Goal: Task Accomplishment & Management: Manage account settings

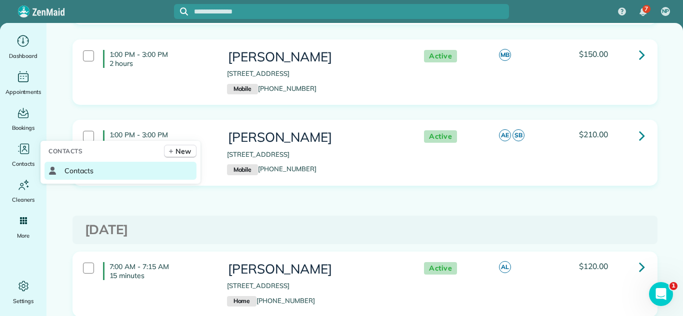
click at [79, 173] on span "Contacts" at bounding box center [78, 171] width 29 height 10
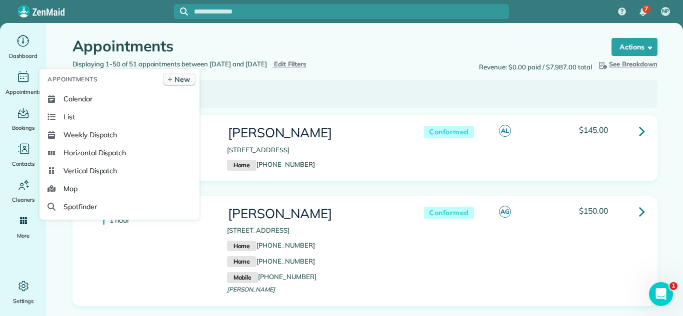
click at [173, 76] on link "New" at bounding box center [179, 79] width 32 height 13
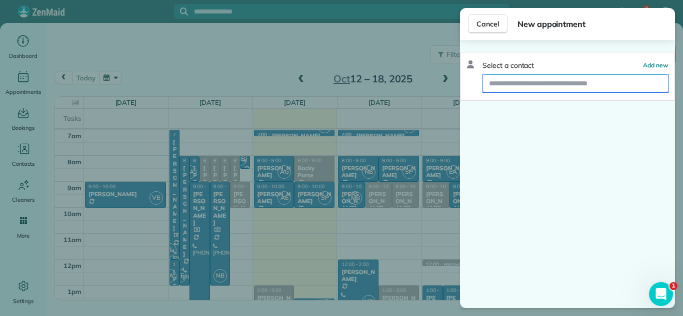
click at [507, 77] on input "text" at bounding box center [575, 83] width 185 height 18
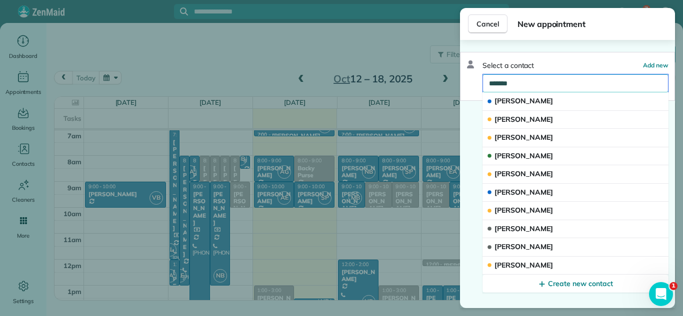
type input "********"
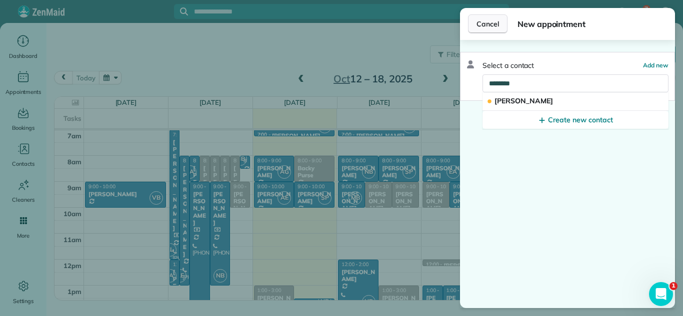
click at [490, 30] on button "Cancel" at bounding box center [487, 23] width 39 height 19
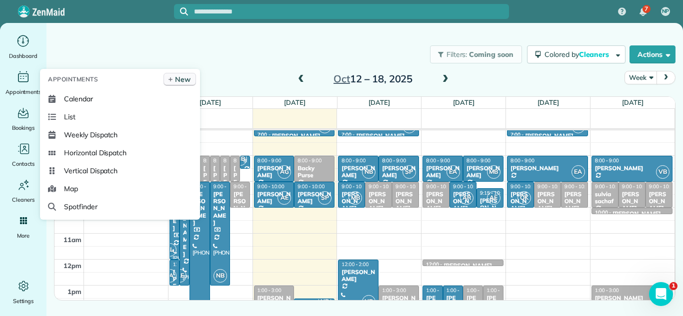
click at [171, 80] on icon at bounding box center [170, 79] width 6 height 5
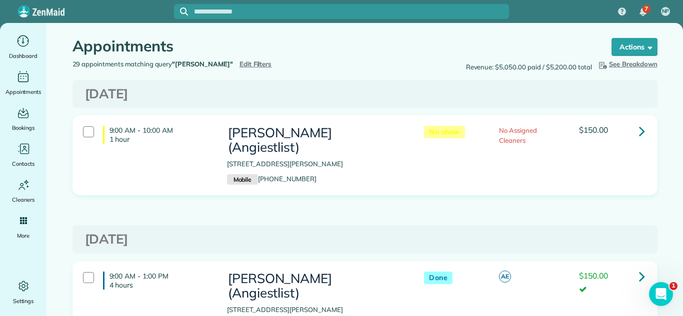
click at [239, 63] on span "Edit Filters" at bounding box center [255, 64] width 32 height 8
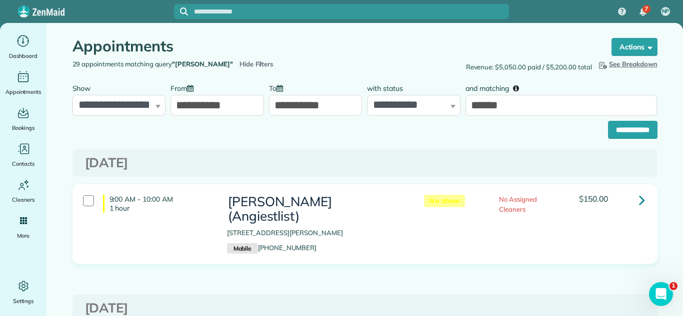
click at [545, 118] on div "**********" at bounding box center [364, 127] width 585 height 23
click at [546, 109] on input "******" at bounding box center [560, 105] width 191 height 21
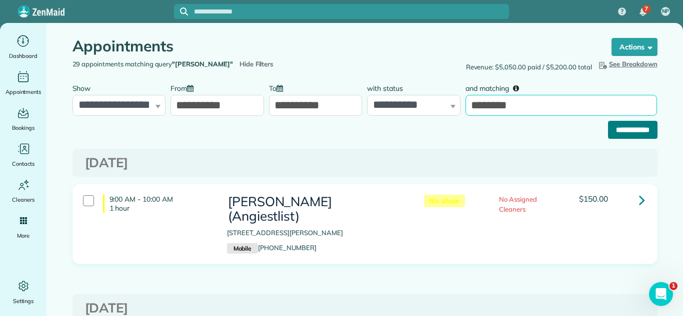
type input "********"
click at [612, 136] on input "**********" at bounding box center [632, 130] width 49 height 18
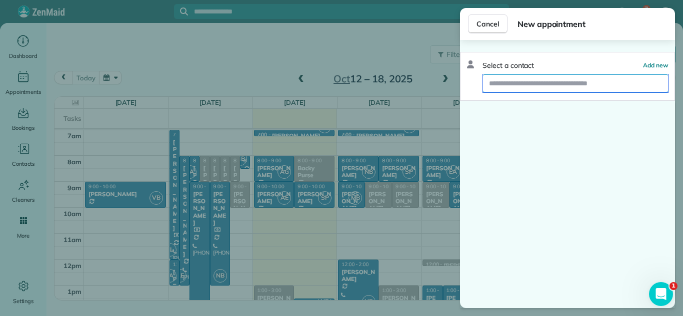
click at [586, 90] on input "text" at bounding box center [575, 83] width 185 height 18
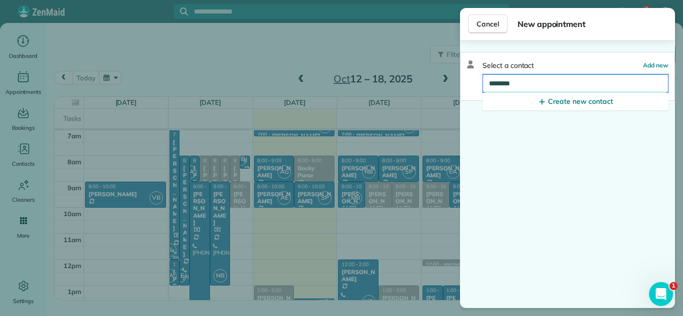
click at [495, 83] on input "********" at bounding box center [575, 83] width 185 height 18
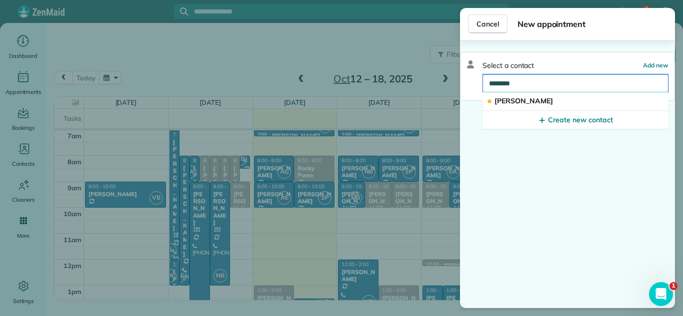
type input "********"
click at [487, 25] on span "Cancel" at bounding box center [487, 24] width 22 height 10
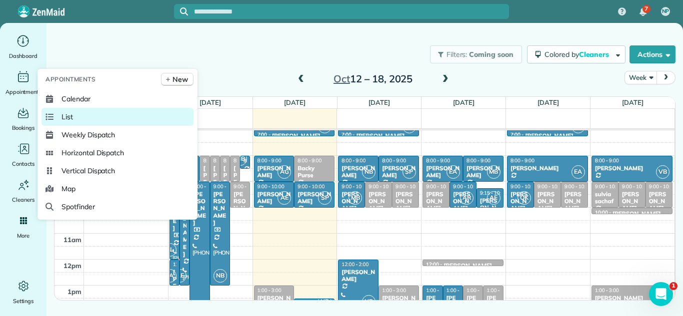
click at [86, 116] on link "List" at bounding box center [117, 117] width 152 height 18
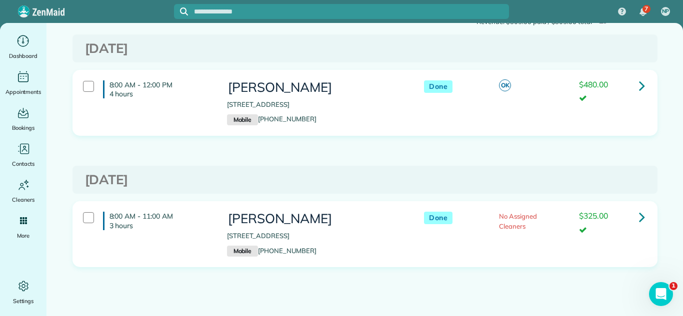
scroll to position [48, 0]
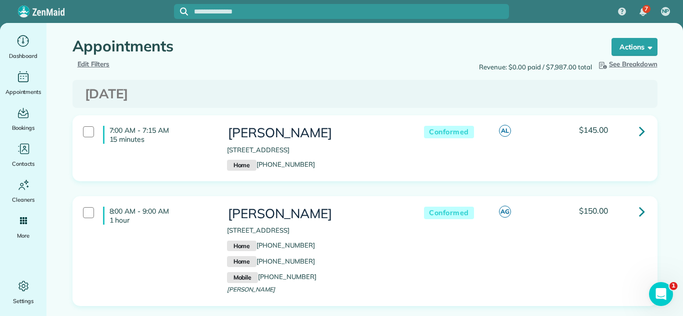
click at [641, 130] on icon at bounding box center [642, 130] width 6 height 17
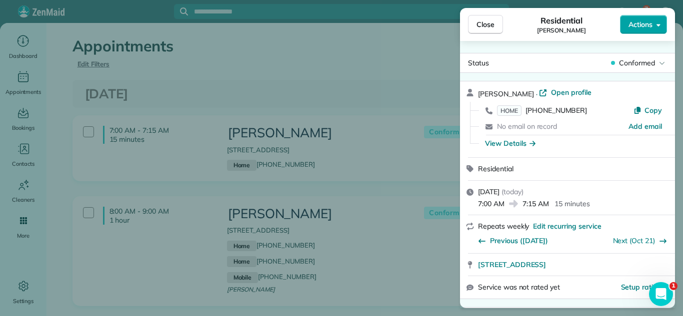
click at [648, 23] on span "Actions" at bounding box center [640, 24] width 24 height 10
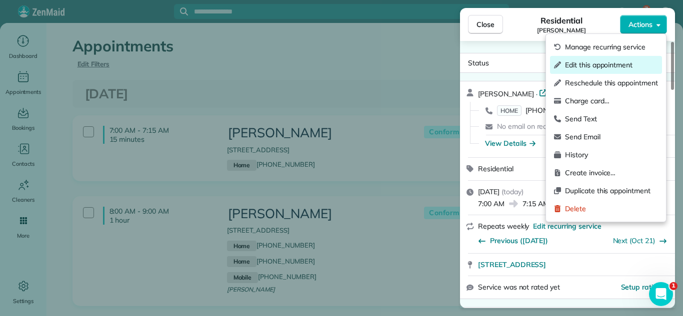
click at [607, 62] on span "Edit this appointment" at bounding box center [611, 65] width 93 height 10
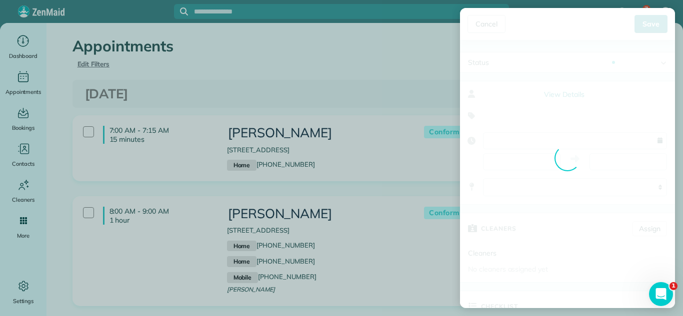
type input "**********"
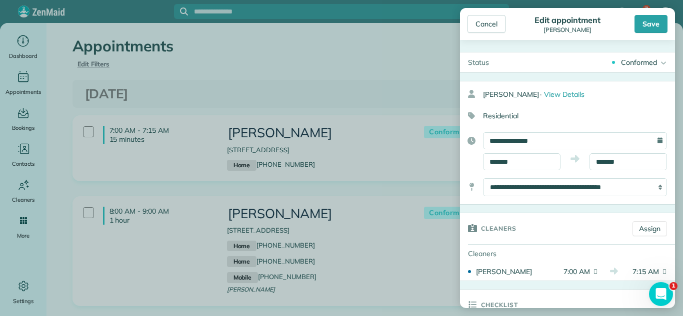
click at [617, 67] on div "Conformed Active Conformed Cancelled Done Booked one day before" at bounding box center [586, 62] width 178 height 20
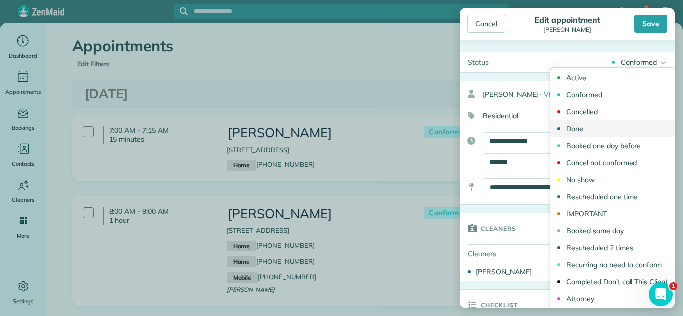
click at [582, 129] on div "Done" at bounding box center [574, 128] width 17 height 7
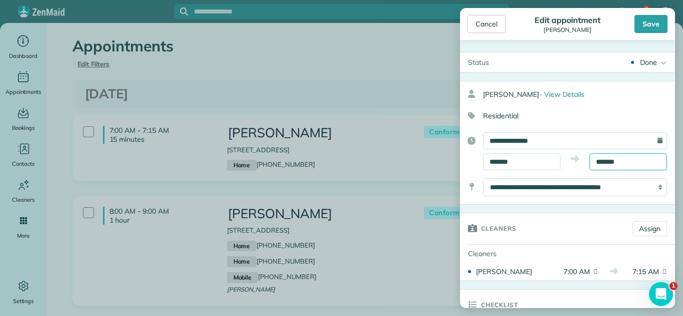
click at [621, 165] on body "7 NP Dashboard Appointments Bookings Contacts Cleaners Invoices Payroll Reports…" at bounding box center [341, 158] width 683 height 316
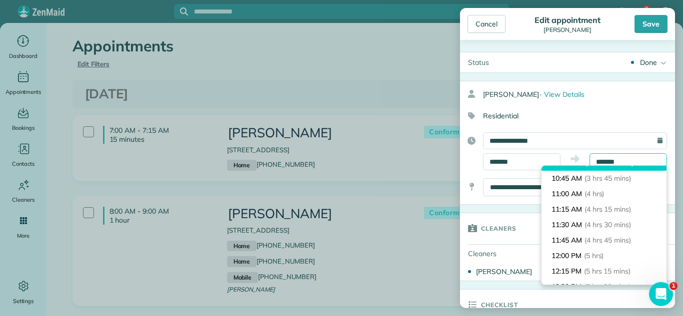
scroll to position [230, 0]
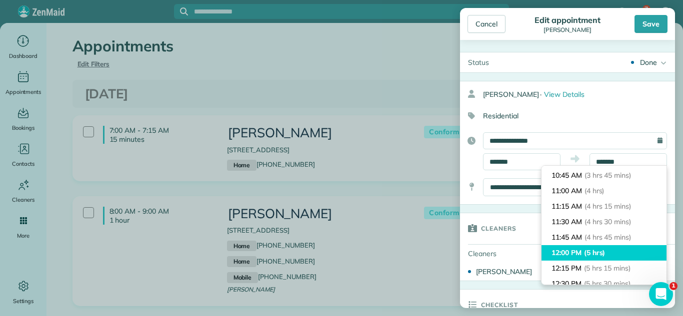
type input "********"
click at [620, 249] on li "12:00 PM (5 hrs)" at bounding box center [603, 252] width 125 height 15
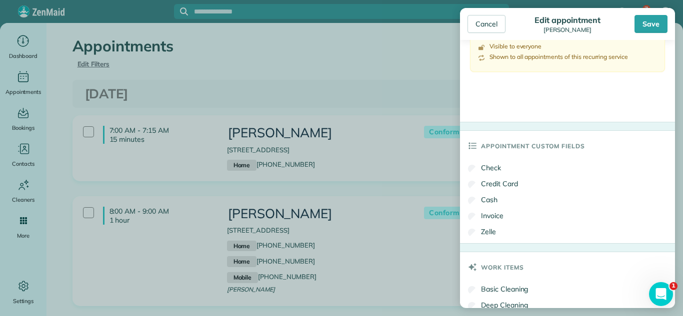
scroll to position [603, 0]
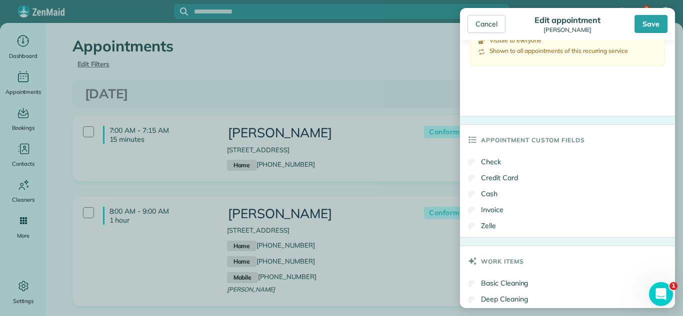
click at [476, 167] on div "Check" at bounding box center [560, 163] width 184 height 16
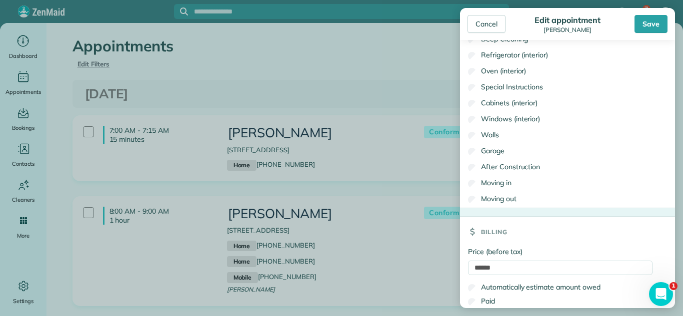
scroll to position [907, 0]
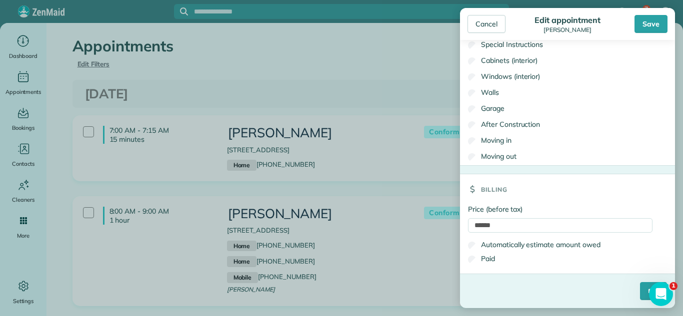
click at [480, 256] on label "Paid" at bounding box center [481, 259] width 27 height 10
click at [640, 288] on input "****" at bounding box center [653, 291] width 27 height 18
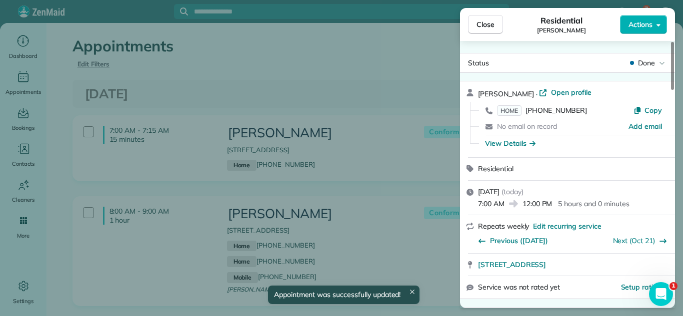
click at [474, 37] on div "Close Residential [PERSON_NAME] Actions" at bounding box center [567, 24] width 215 height 33
click at [482, 28] on span "Close" at bounding box center [485, 24] width 18 height 10
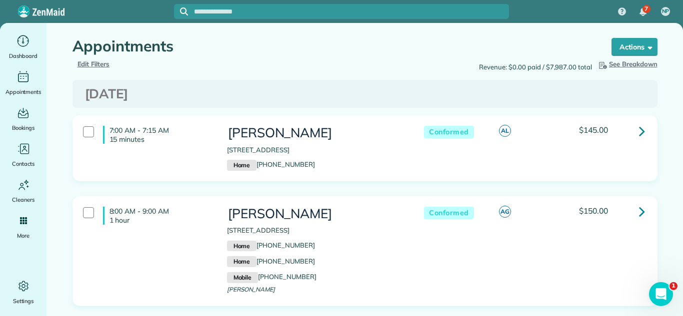
click at [637, 210] on link at bounding box center [642, 212] width 20 height 20
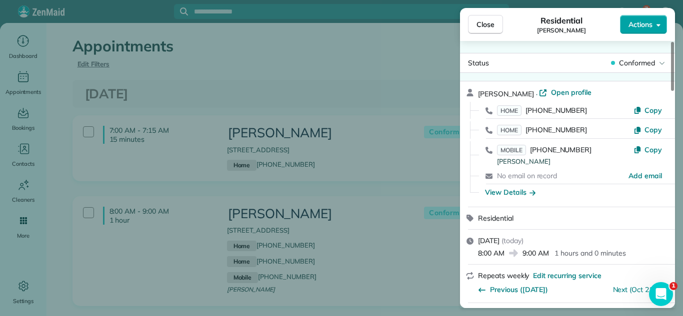
click at [640, 23] on span "Actions" at bounding box center [640, 24] width 24 height 10
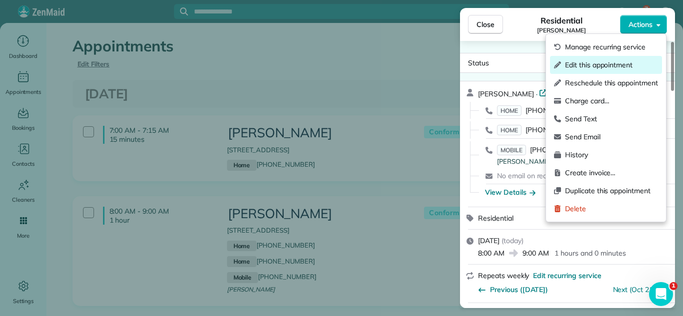
click at [607, 63] on span "Edit this appointment" at bounding box center [611, 65] width 93 height 10
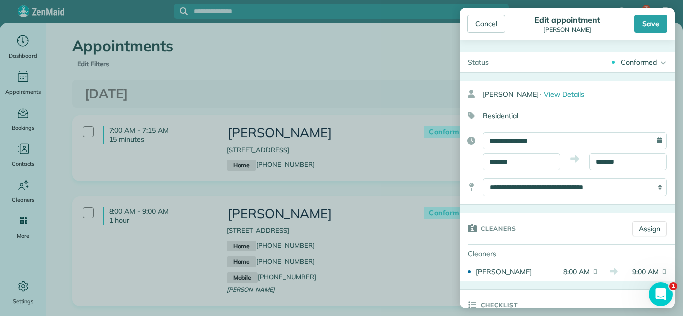
click at [616, 63] on div "Conformed Active Conformed Cancelled Done Booked one day before" at bounding box center [586, 62] width 178 height 20
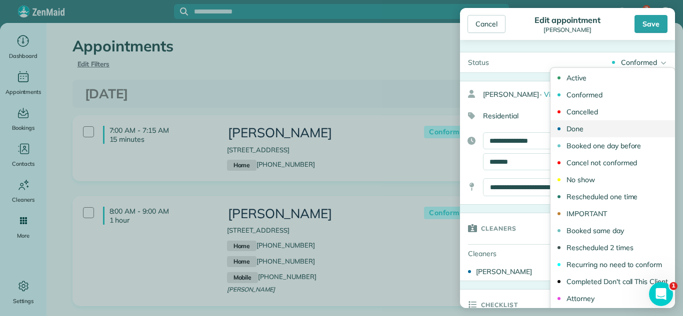
click at [590, 131] on link "Done" at bounding box center [612, 128] width 124 height 17
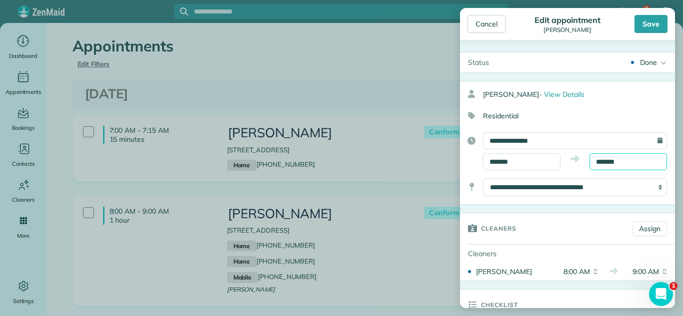
click at [636, 158] on input "*******" at bounding box center [627, 161] width 77 height 17
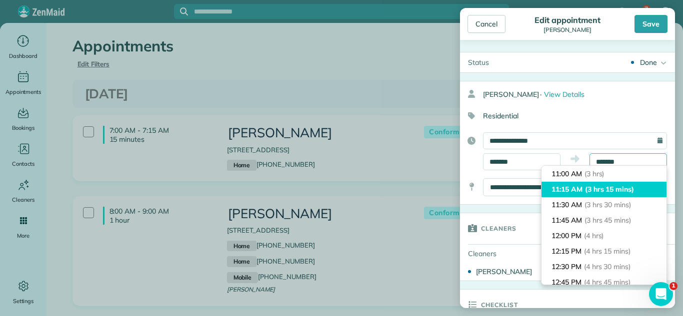
scroll to position [186, 0]
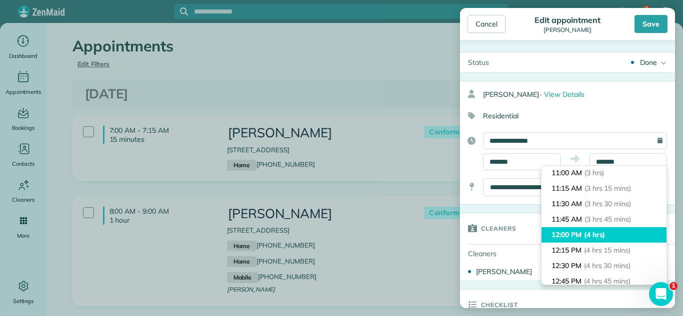
type input "********"
click at [609, 238] on li "12:00 PM (4 hrs)" at bounding box center [603, 234] width 125 height 15
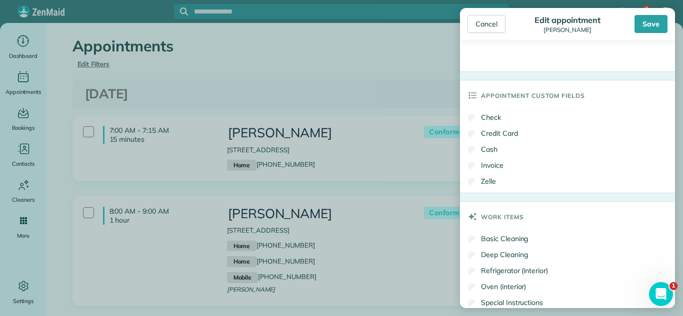
scroll to position [567, 0]
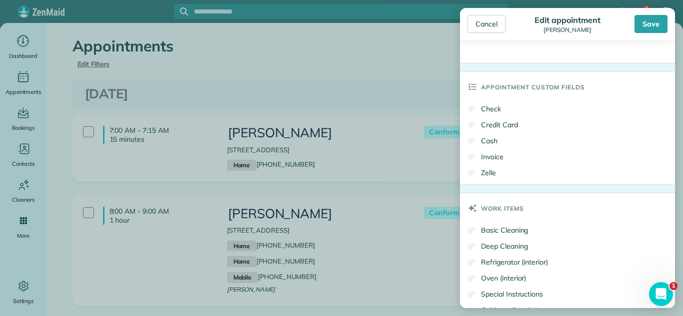
click at [492, 107] on label "Check" at bounding box center [484, 109] width 33 height 10
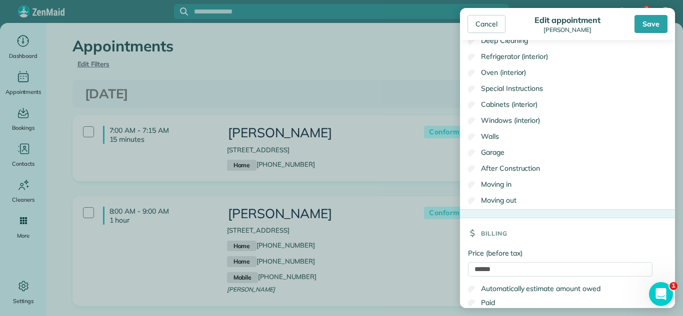
scroll to position [819, 0]
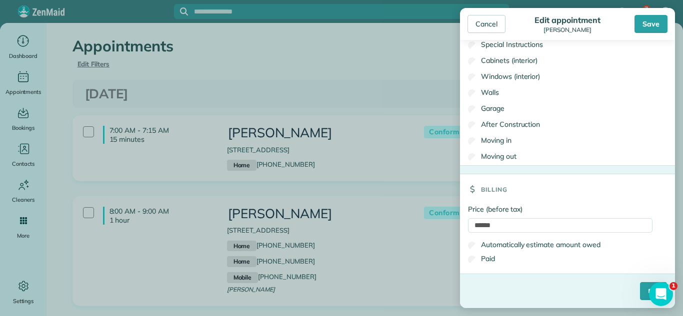
click at [476, 257] on label "Paid" at bounding box center [481, 259] width 27 height 10
click at [640, 292] on input "****" at bounding box center [653, 291] width 27 height 18
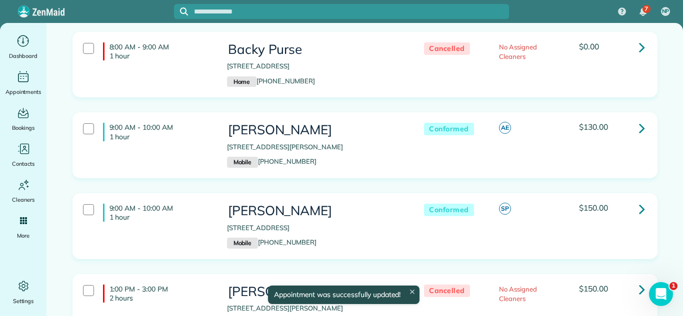
scroll to position [307, 0]
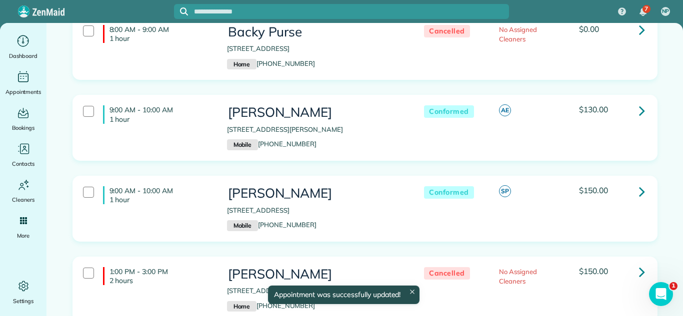
click at [639, 112] on icon at bounding box center [642, 110] width 6 height 17
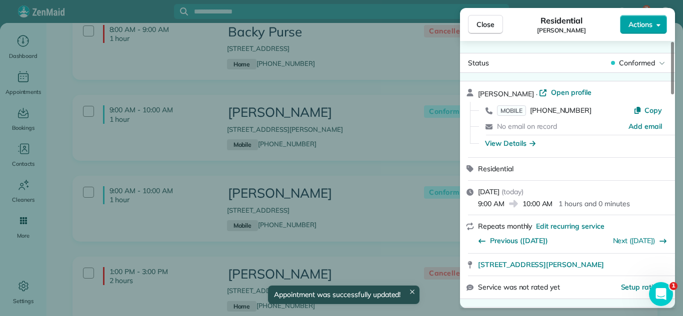
click at [645, 24] on span "Actions" at bounding box center [640, 24] width 24 height 10
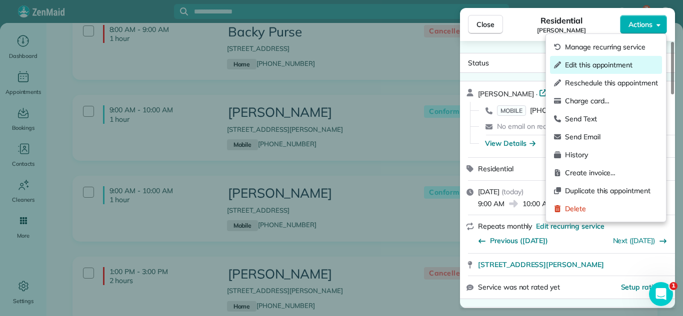
click at [623, 61] on span "Edit this appointment" at bounding box center [611, 65] width 93 height 10
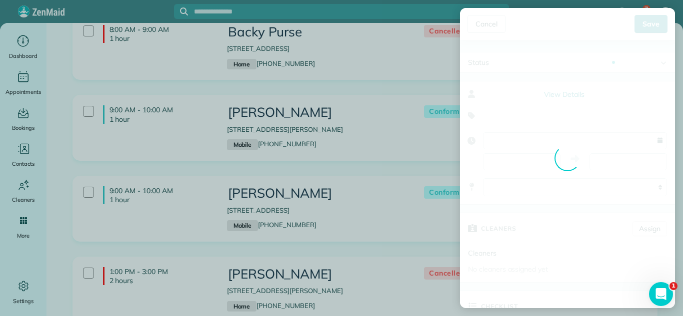
type input "**********"
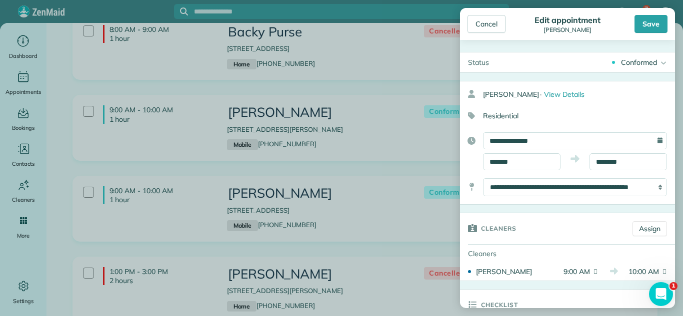
click at [640, 62] on div "Conformed" at bounding box center [639, 62] width 36 height 10
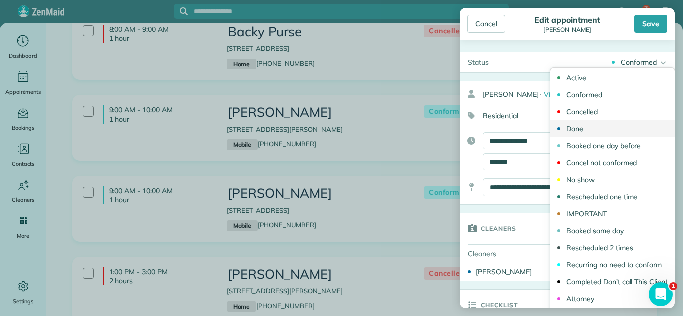
click at [613, 126] on link "Done" at bounding box center [612, 128] width 124 height 17
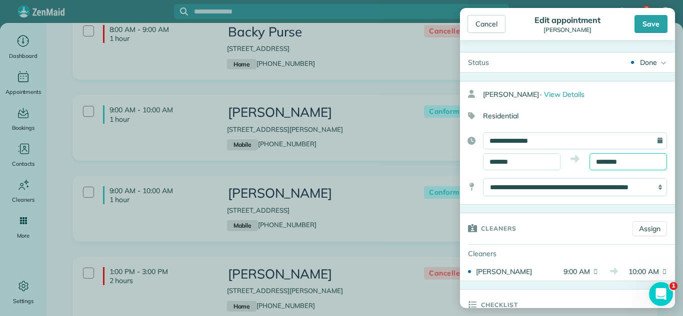
click at [644, 157] on input "********" at bounding box center [627, 161] width 77 height 17
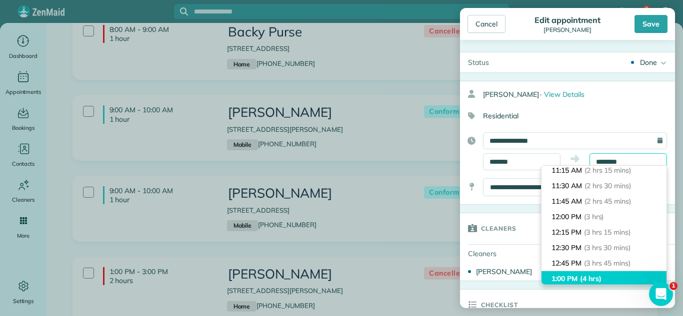
scroll to position [135, 0]
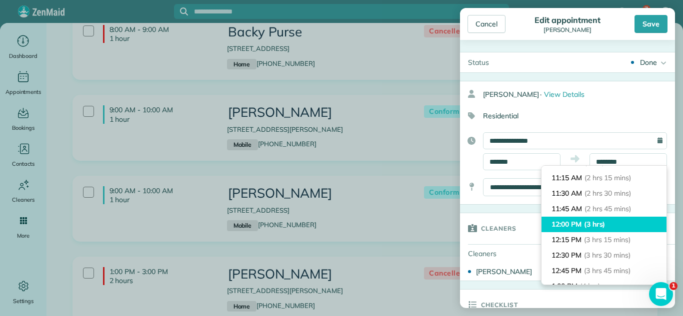
type input "********"
click at [604, 221] on span "(3 hrs)" at bounding box center [594, 224] width 21 height 9
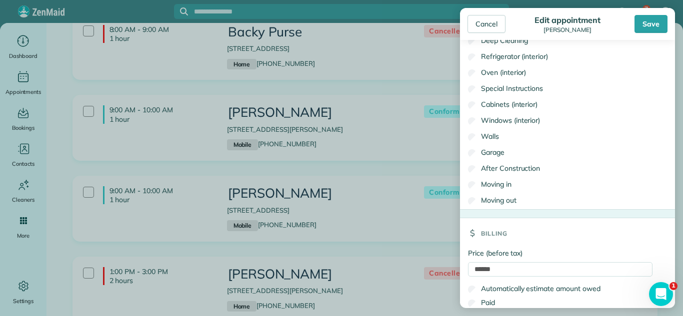
scroll to position [789, 0]
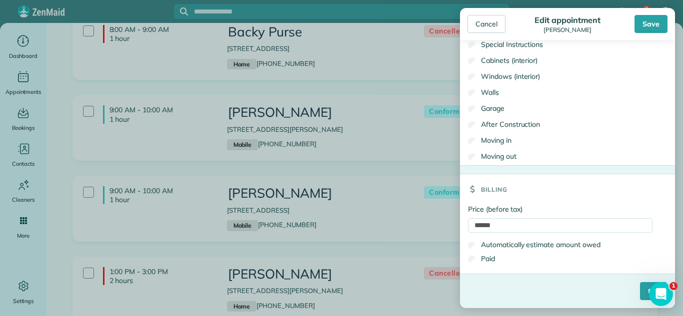
click at [492, 260] on label "Paid" at bounding box center [481, 259] width 27 height 10
click at [640, 292] on input "****" at bounding box center [653, 291] width 27 height 18
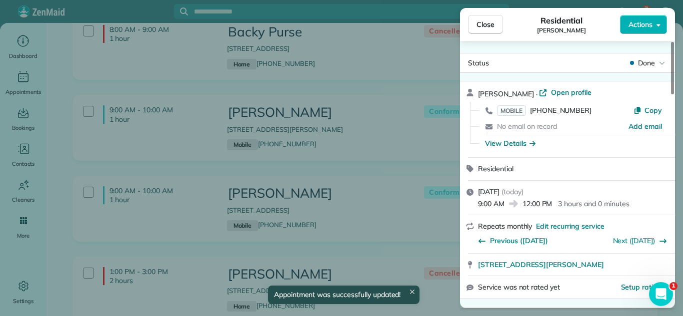
click at [421, 171] on div "Close Residential [PERSON_NAME] Actions Status Done [PERSON_NAME] · Open profil…" at bounding box center [341, 158] width 683 height 316
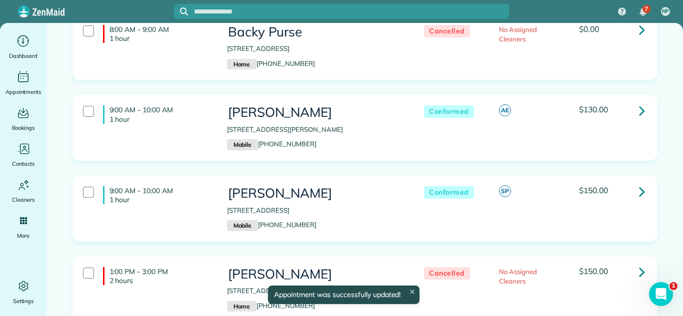
click at [646, 195] on link at bounding box center [642, 191] width 20 height 20
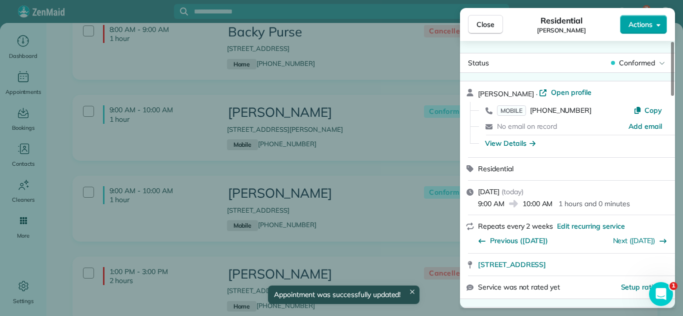
click at [637, 22] on span "Actions" at bounding box center [640, 24] width 24 height 10
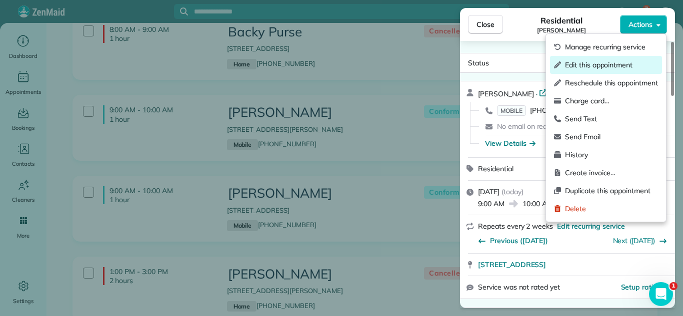
click at [620, 64] on span "Edit this appointment" at bounding box center [611, 65] width 93 height 10
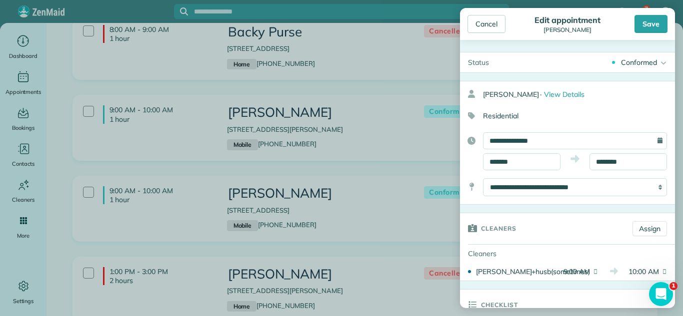
click at [642, 60] on div "Conformed" at bounding box center [639, 62] width 36 height 10
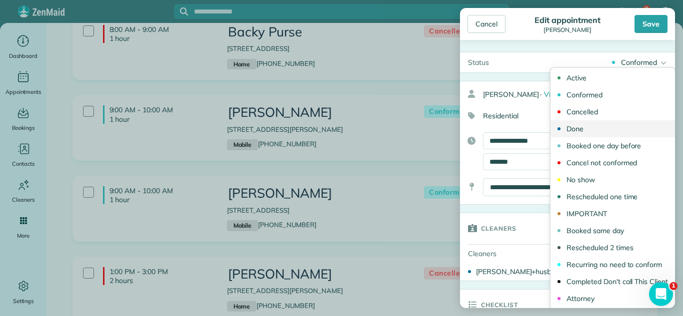
click at [586, 133] on link "Done" at bounding box center [612, 128] width 124 height 17
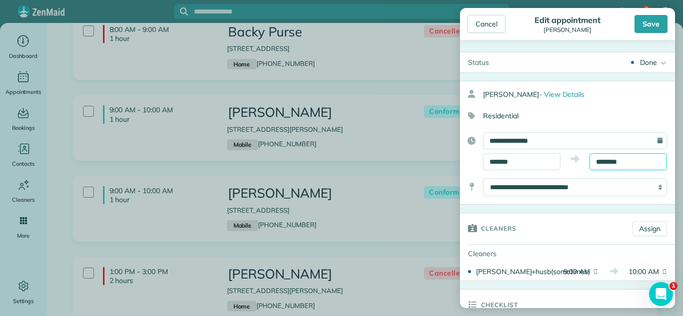
click at [626, 166] on body "7 NP Dashboard Appointments Bookings Contacts Cleaners Invoices Payroll Reports…" at bounding box center [341, 158] width 683 height 316
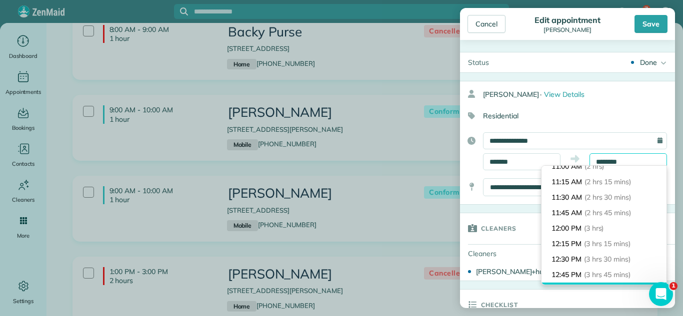
scroll to position [203, 0]
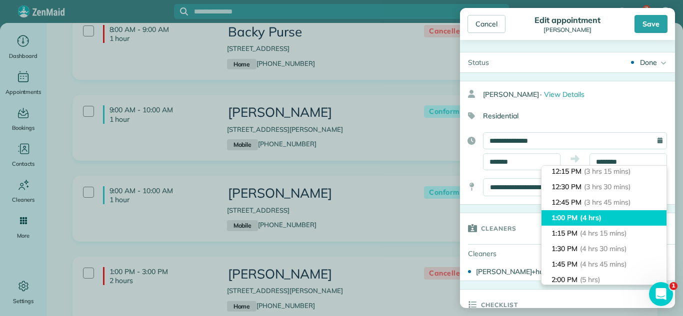
type input "*******"
click at [611, 221] on li "1:00 PM (4 hrs)" at bounding box center [603, 217] width 125 height 15
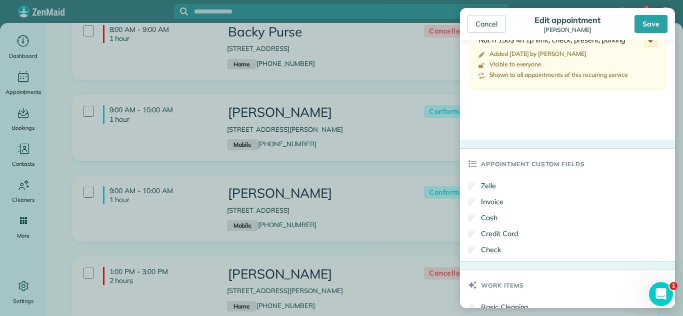
click at [470, 255] on label "Check" at bounding box center [484, 250] width 33 height 10
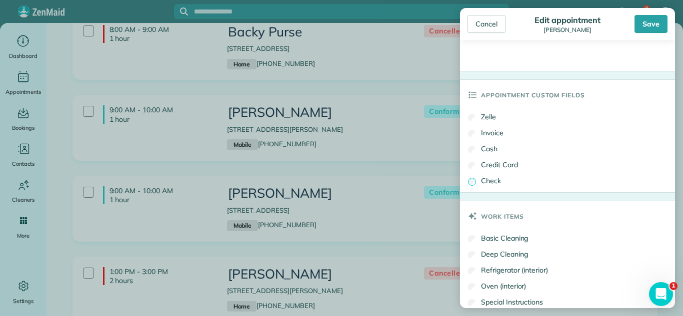
scroll to position [749, 0]
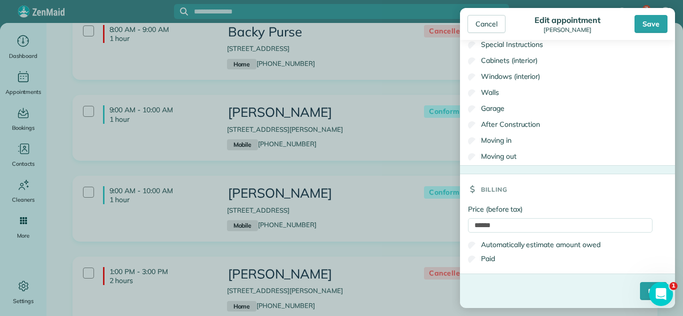
drag, startPoint x: 476, startPoint y: 261, endPoint x: 511, endPoint y: 275, distance: 37.7
click at [479, 261] on label "Paid" at bounding box center [481, 259] width 27 height 10
drag, startPoint x: 642, startPoint y: 288, endPoint x: 583, endPoint y: 73, distance: 223.4
click at [641, 288] on input "****" at bounding box center [653, 291] width 27 height 18
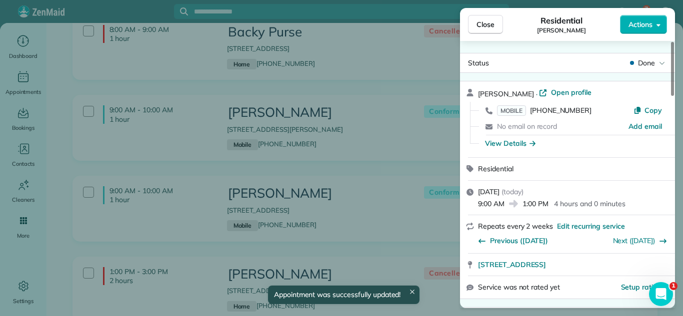
click at [359, 168] on div "Close Residential [PERSON_NAME] Actions Status Done TINNY [PERSON_NAME] · Open …" at bounding box center [341, 158] width 683 height 316
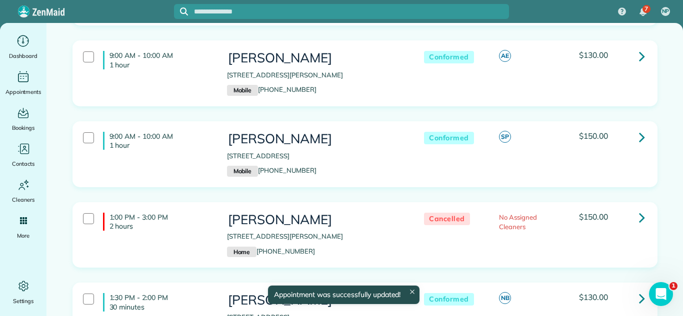
scroll to position [549, 0]
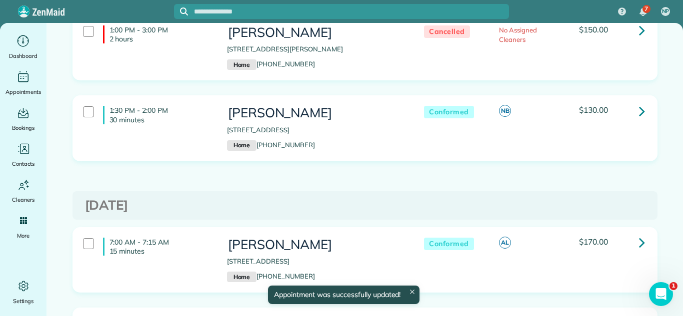
click at [642, 107] on icon at bounding box center [642, 110] width 6 height 17
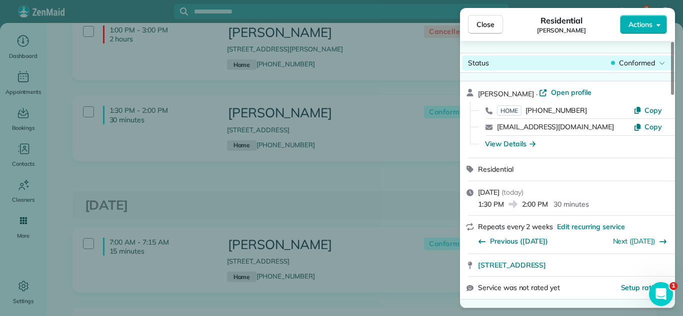
click at [640, 59] on span "Conformed" at bounding box center [637, 63] width 36 height 10
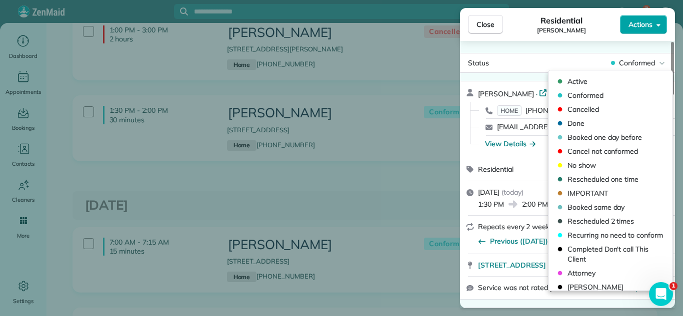
click at [629, 29] on button "Actions" at bounding box center [643, 24] width 47 height 19
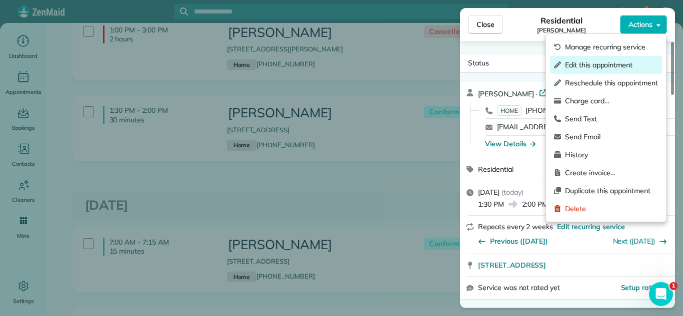
click at [603, 68] on span "Edit this appointment" at bounding box center [611, 65] width 93 height 10
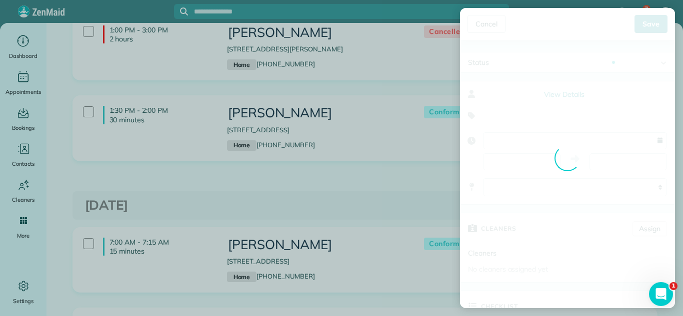
type input "**********"
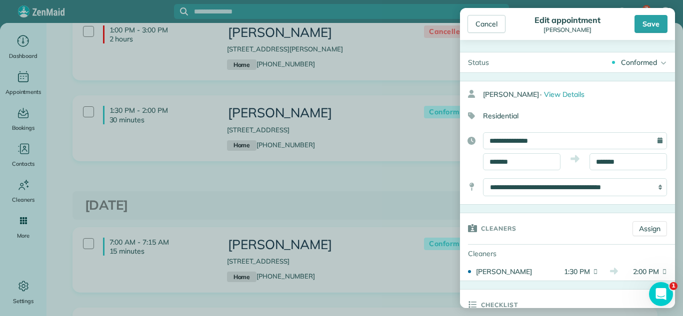
click at [633, 65] on div "Conformed" at bounding box center [639, 62] width 36 height 10
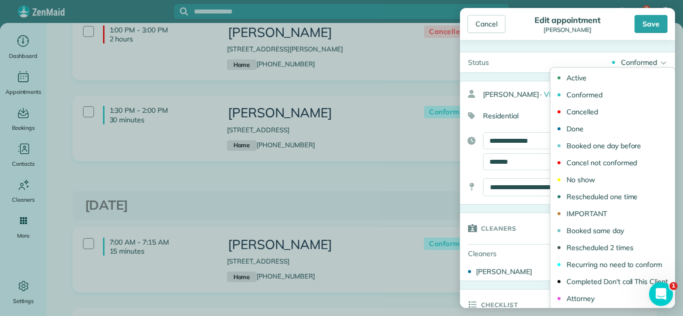
drag, startPoint x: 603, startPoint y: 135, endPoint x: 607, endPoint y: 163, distance: 28.8
click at [605, 136] on link "Done" at bounding box center [612, 128] width 124 height 17
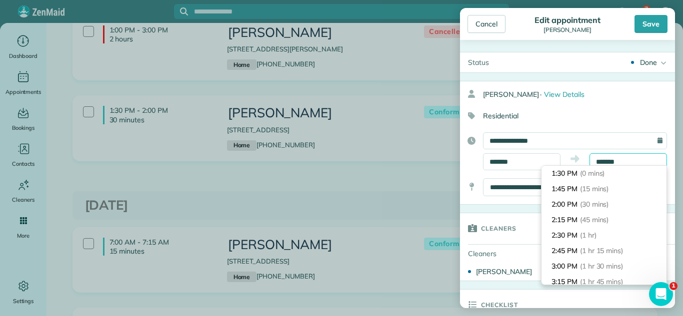
click at [609, 164] on input "*******" at bounding box center [627, 161] width 77 height 17
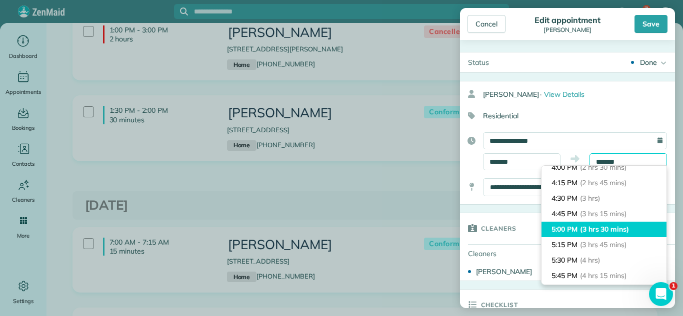
scroll to position [160, 0]
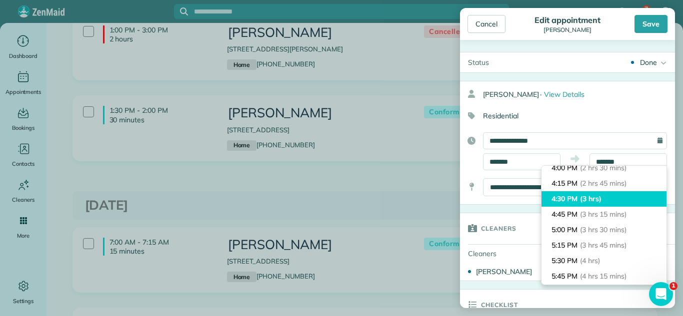
type input "*******"
click at [621, 204] on li "4:30 PM (3 hrs)" at bounding box center [603, 198] width 125 height 15
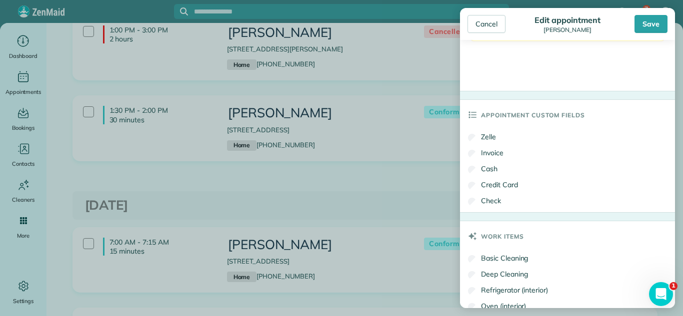
scroll to position [481, 0]
click at [653, 19] on div "Save" at bounding box center [650, 24] width 33 height 18
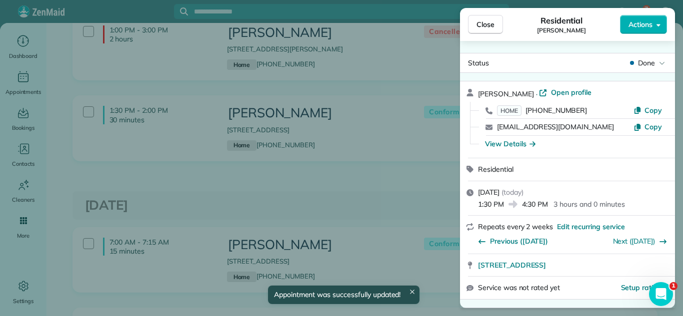
click at [482, 20] on span "Close" at bounding box center [485, 24] width 18 height 10
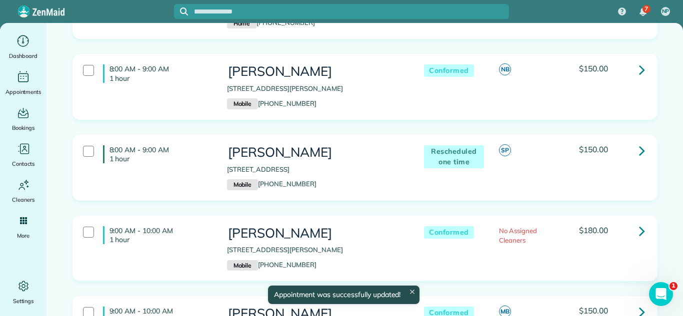
scroll to position [808, 0]
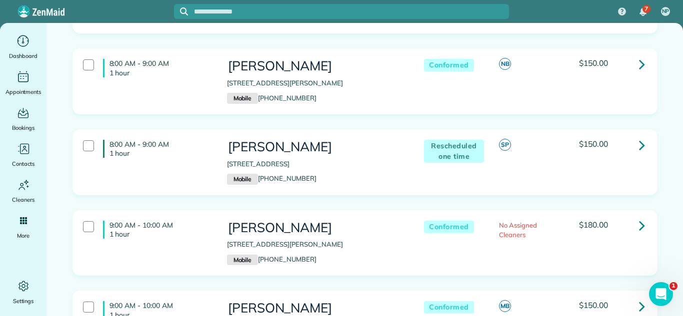
click at [637, 141] on link at bounding box center [642, 145] width 20 height 20
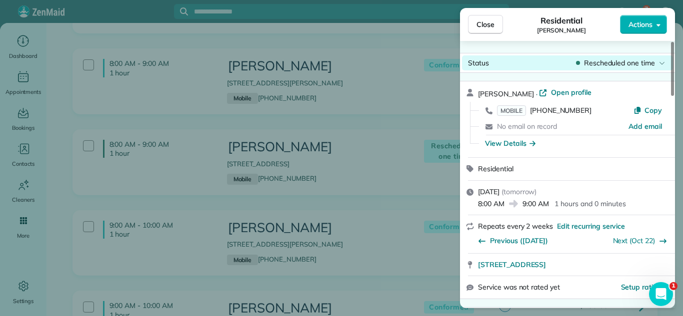
click at [619, 65] on span "Rescheduled one time" at bounding box center [619, 63] width 71 height 10
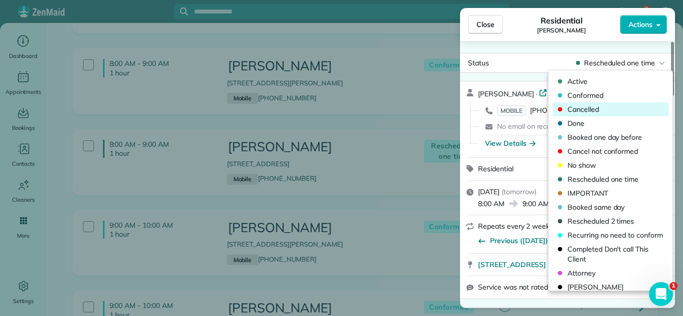
click at [600, 105] on span "Cancelled" at bounding box center [616, 109] width 99 height 10
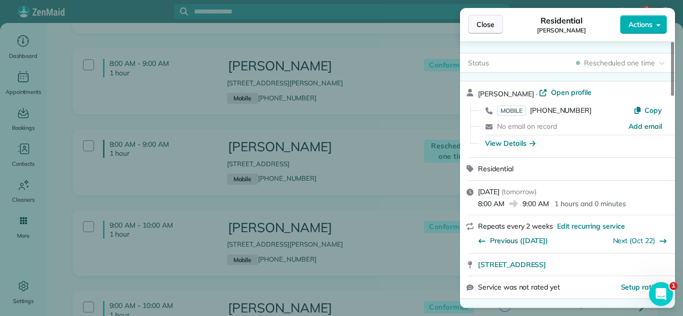
click at [486, 20] on span "Close" at bounding box center [485, 24] width 18 height 10
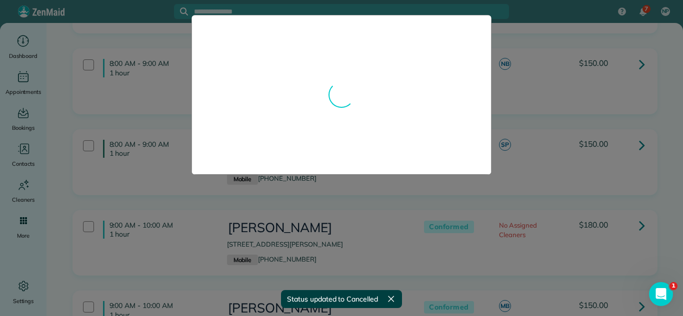
click at [518, 202] on div at bounding box center [341, 158] width 683 height 316
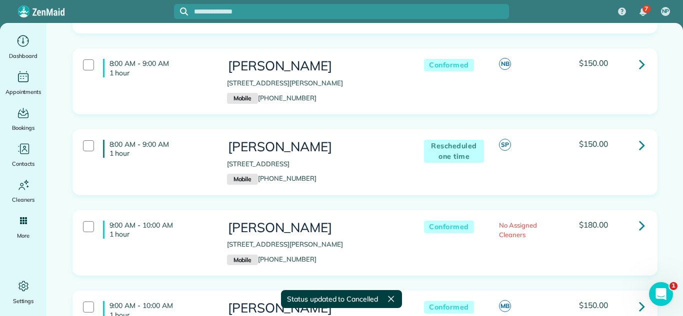
click at [643, 221] on icon at bounding box center [642, 225] width 6 height 17
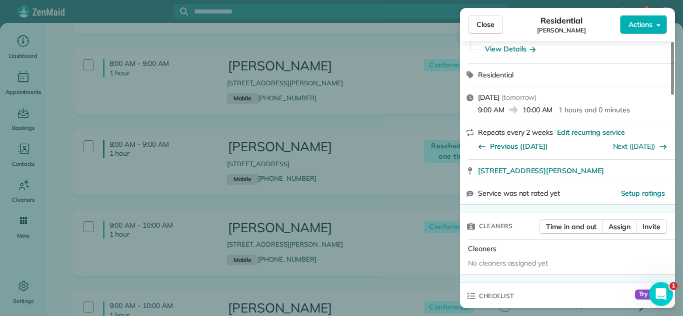
scroll to position [106, 0]
click at [628, 221] on span "Assign" at bounding box center [619, 226] width 22 height 10
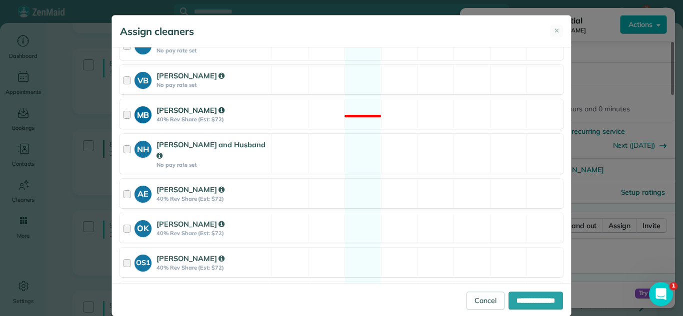
scroll to position [560, 0]
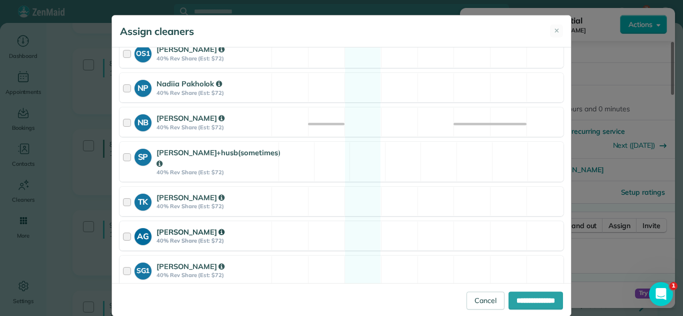
click at [279, 222] on div "AG [PERSON_NAME] 40% Rev Share (Est: $72) Available" at bounding box center [341, 235] width 444 height 29
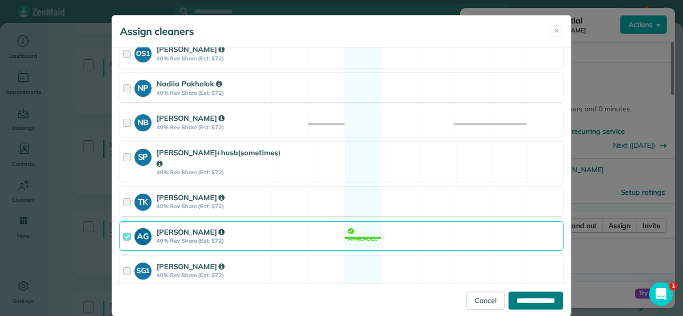
click at [521, 303] on input "**********" at bounding box center [535, 301] width 54 height 18
type input "**********"
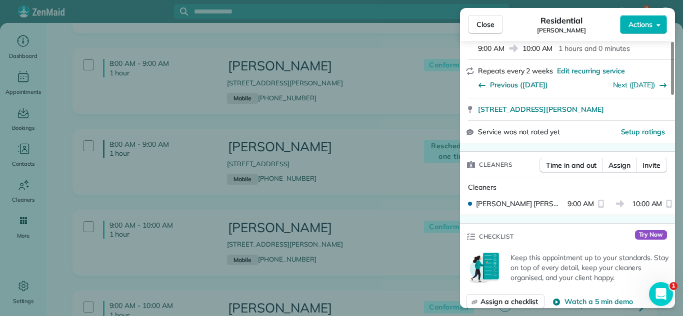
scroll to position [249, 0]
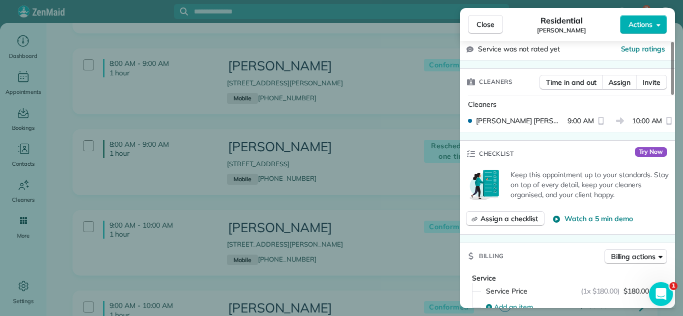
click at [473, 38] on div "Close Residential [PERSON_NAME] Actions" at bounding box center [567, 24] width 215 height 33
click at [477, 28] on span "Close" at bounding box center [485, 24] width 18 height 10
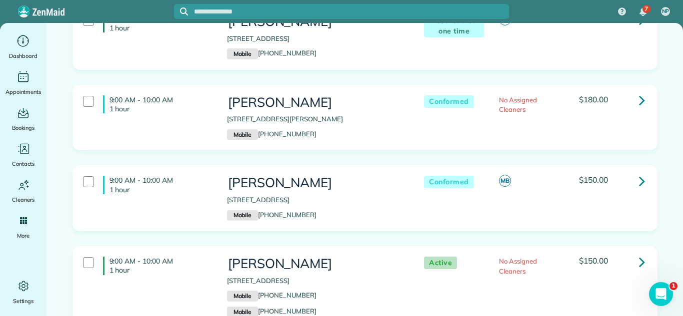
scroll to position [977, 0]
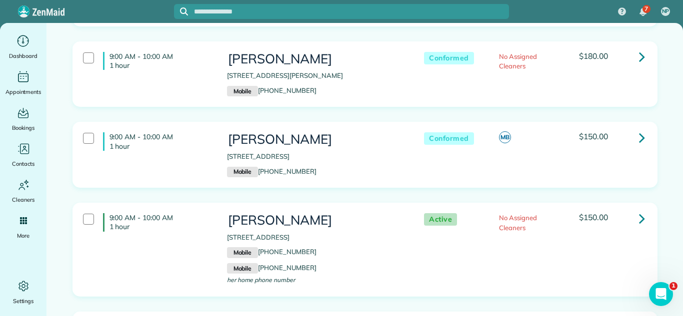
click at [635, 218] on link at bounding box center [642, 218] width 20 height 20
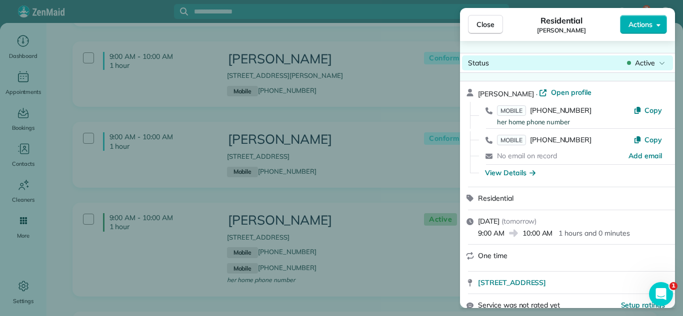
click at [631, 58] on div "Active" at bounding box center [646, 63] width 42 height 10
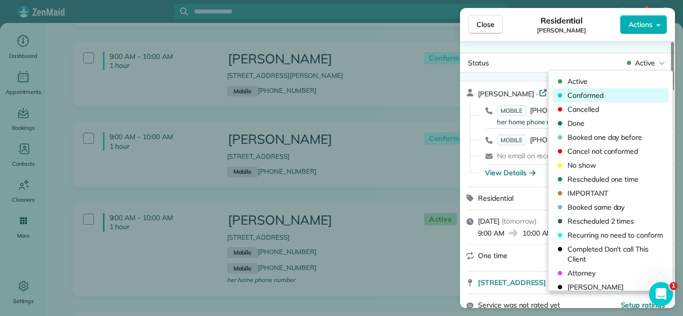
click at [619, 93] on span "Conformed" at bounding box center [616, 95] width 99 height 10
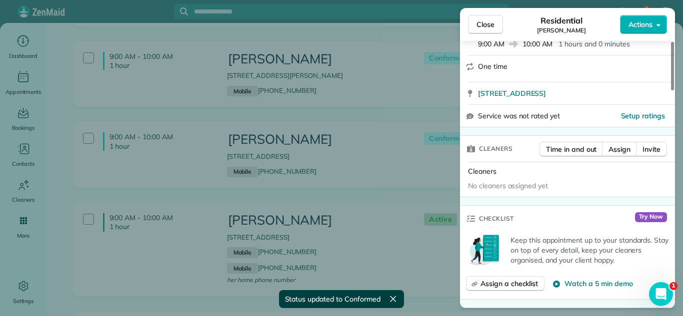
scroll to position [258, 0]
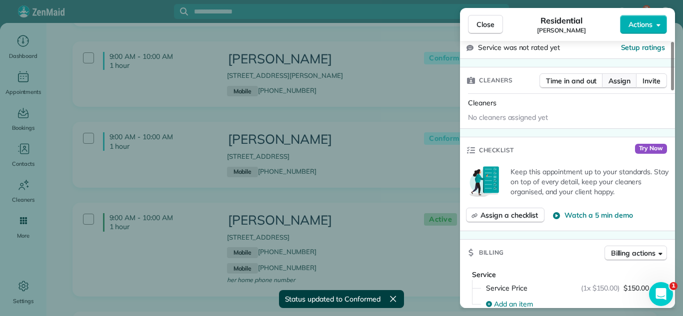
click at [618, 83] on span "Assign" at bounding box center [619, 81] width 22 height 10
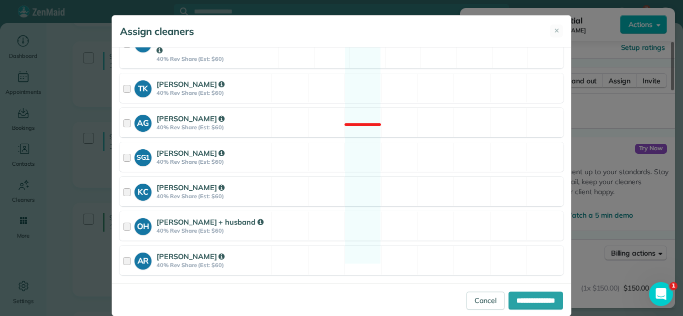
scroll to position [678, 0]
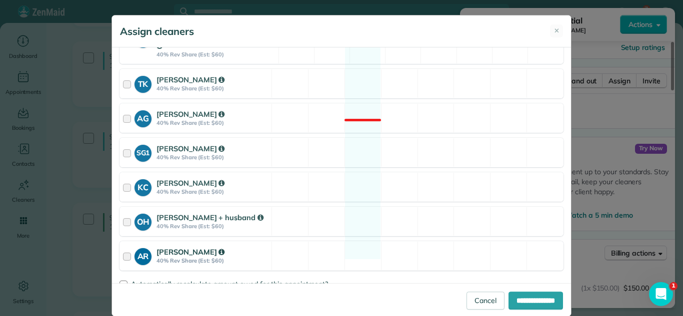
click at [291, 241] on div "AR [PERSON_NAME] 40% Rev Share (Est: $60) Available" at bounding box center [341, 255] width 444 height 29
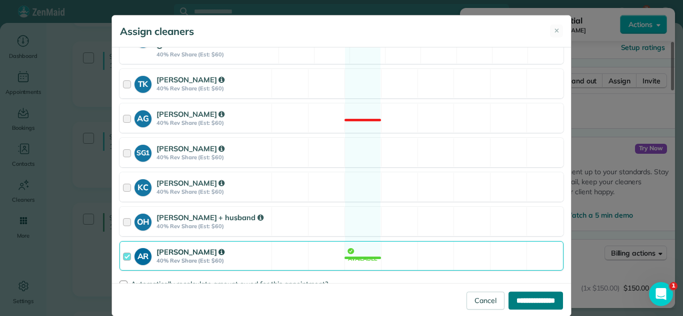
click at [525, 302] on input "**********" at bounding box center [535, 301] width 54 height 18
type input "**********"
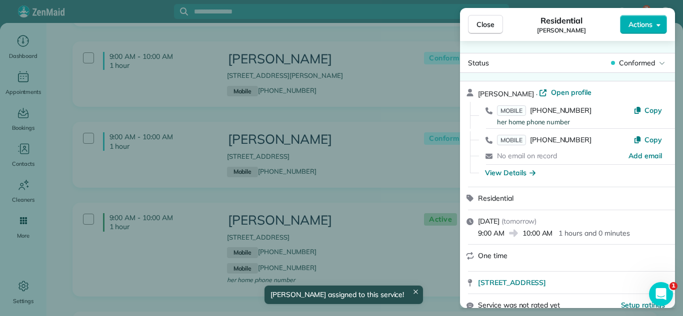
click at [347, 188] on div "Close Residential [PERSON_NAME] Actions Status Conformed [PERSON_NAME] · Open p…" at bounding box center [341, 158] width 683 height 316
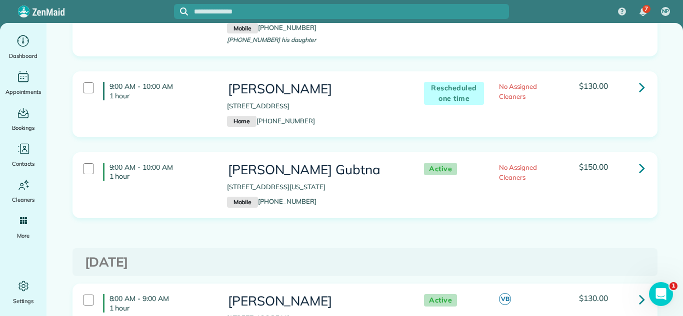
scroll to position [2653, 0]
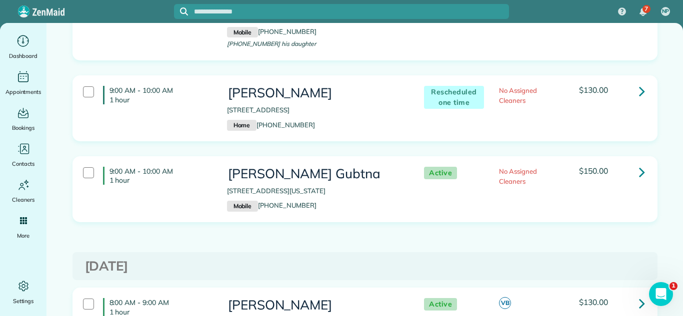
click at [365, 120] on p "Home [PHONE_NUMBER]" at bounding box center [315, 125] width 177 height 11
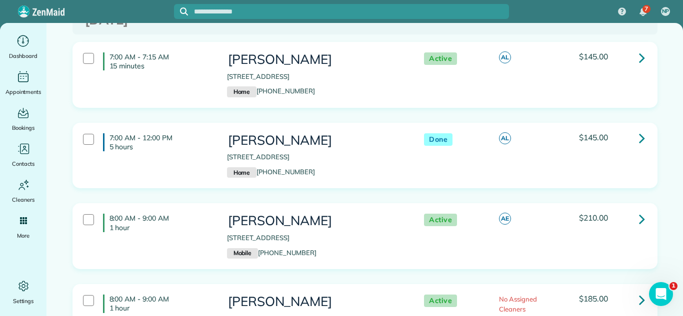
scroll to position [3493, 0]
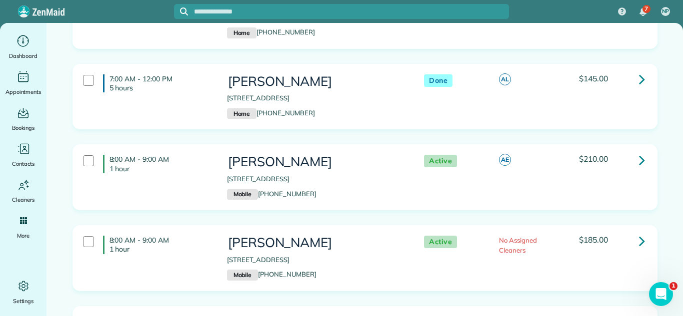
click at [639, 70] on icon at bounding box center [642, 78] width 6 height 17
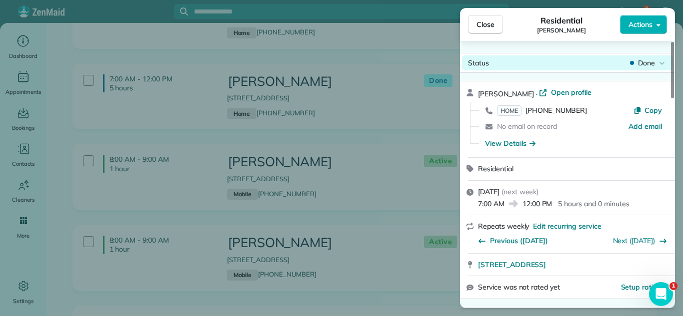
click at [655, 64] on div "Done" at bounding box center [647, 63] width 39 height 10
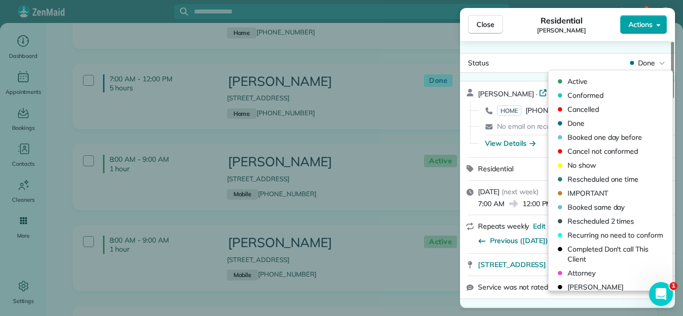
click at [635, 20] on span "Actions" at bounding box center [640, 24] width 24 height 10
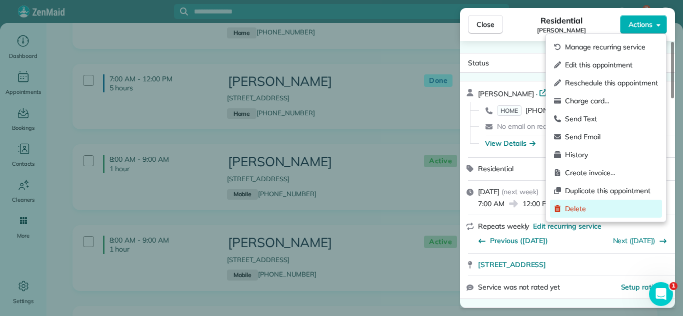
click at [586, 208] on span "Delete" at bounding box center [611, 209] width 93 height 10
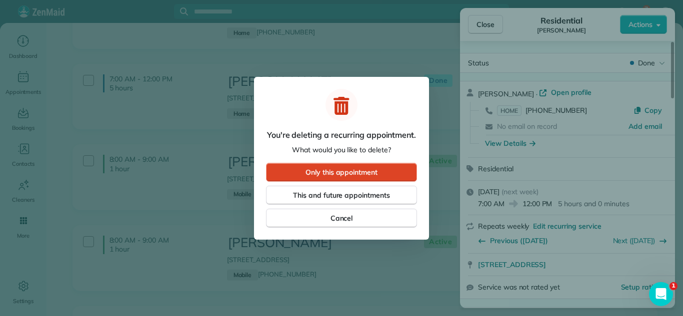
click at [337, 173] on span "Only this appointment" at bounding box center [341, 172] width 72 height 10
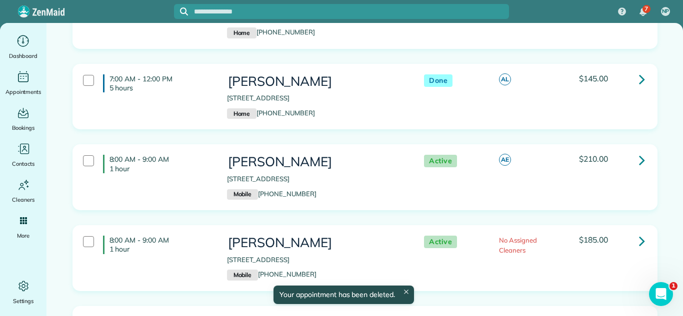
click at [342, 198] on div "8:00 AM - 9:00 AM 1 hour [PERSON_NAME] [STREET_ADDRESS] Mobile [PHONE_NUMBER] A…" at bounding box center [365, 184] width 600 height 81
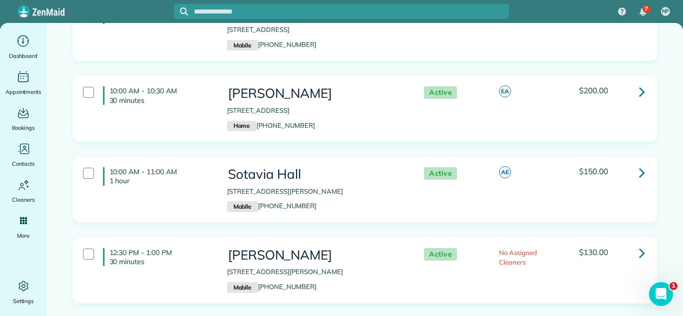
scroll to position [4085, 0]
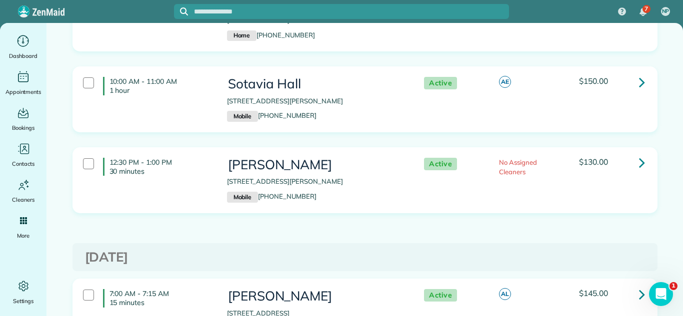
click at [642, 73] on icon at bounding box center [642, 81] width 6 height 17
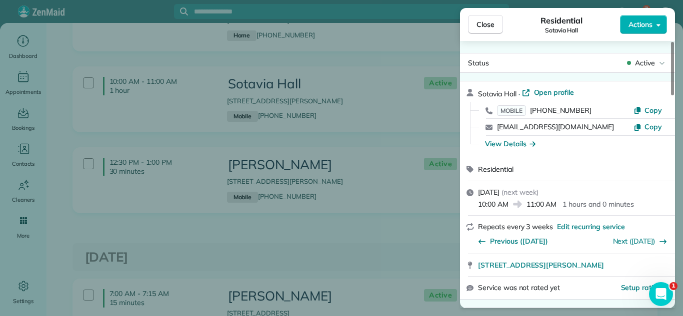
click at [642, 65] on span "Active" at bounding box center [645, 63] width 20 height 10
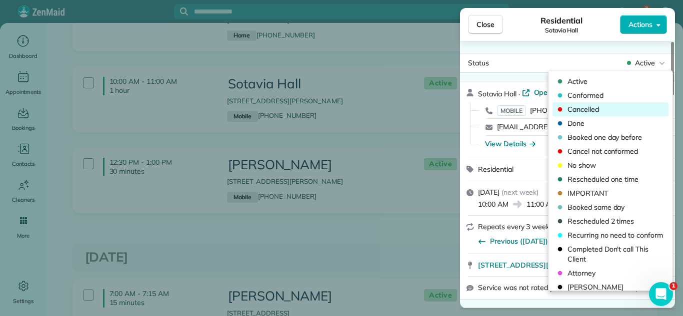
click at [595, 109] on span "Cancelled" at bounding box center [616, 109] width 99 height 10
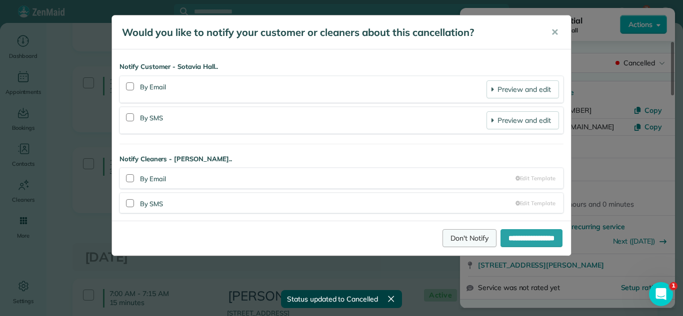
click at [470, 235] on link "Don't Notify" at bounding box center [469, 238] width 54 height 18
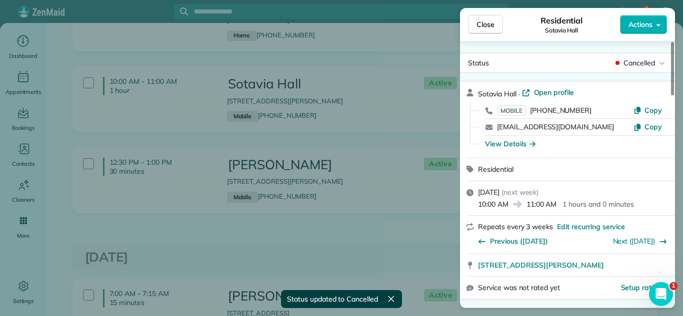
click at [423, 223] on div "Close Residential Sotavia Hall Actions Status Cancelled [GEOGRAPHIC_DATA] · Ope…" at bounding box center [341, 158] width 683 height 316
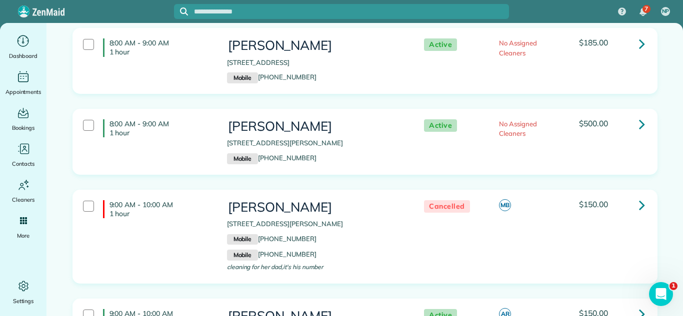
scroll to position [3669, 0]
